Goal: Find specific page/section: Find specific page/section

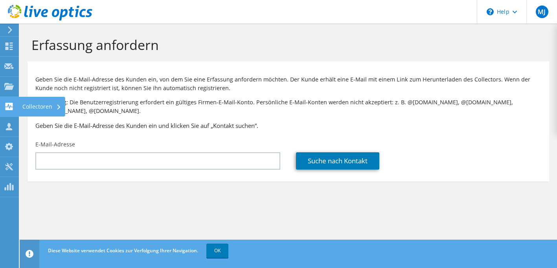
click at [11, 105] on use at bounding box center [9, 106] width 7 height 7
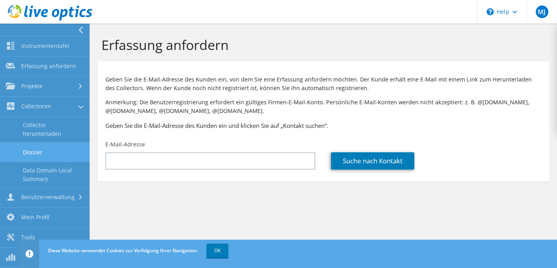
click at [46, 157] on link "Dossier" at bounding box center [45, 152] width 90 height 20
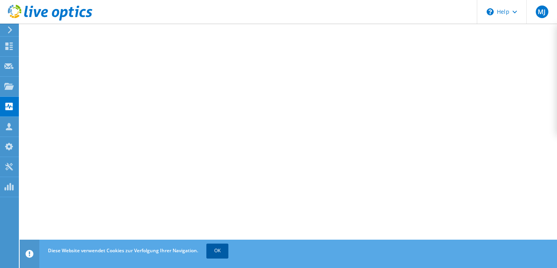
click at [219, 247] on link "OK" at bounding box center [217, 250] width 22 height 14
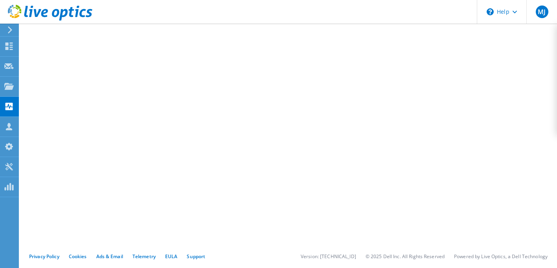
click at [247, 7] on header "MJ Vertriebspartner Mahar Jafaryan mahar.jafaryan@bechtle.com Bechtle AG My Pro…" at bounding box center [278, 12] width 557 height 24
click at [548, 17] on div "MJ" at bounding box center [542, 12] width 31 height 24
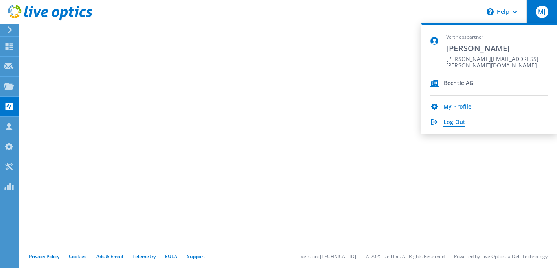
click at [459, 125] on link "Log Out" at bounding box center [455, 122] width 22 height 7
